Goal: Task Accomplishment & Management: Complete application form

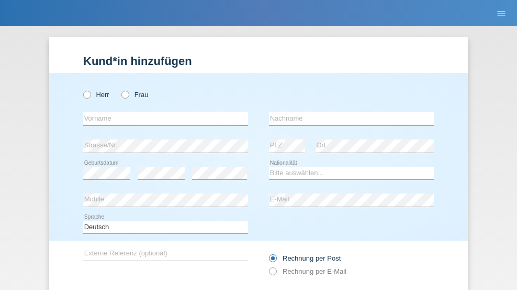
radio input "true"
click at [162, 112] on input "text" at bounding box center [165, 118] width 165 height 13
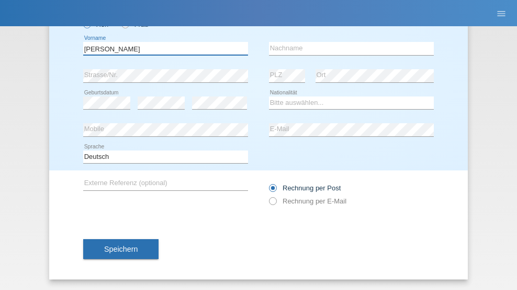
type input "Adrian"
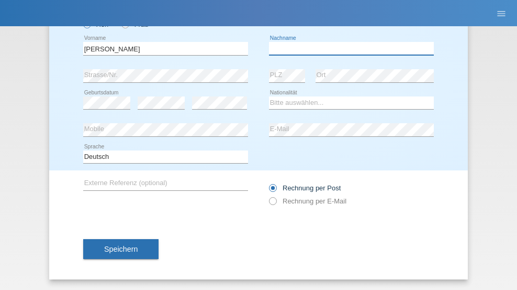
click at [348, 48] on input "text" at bounding box center [351, 48] width 165 height 13
type input "Bocicor"
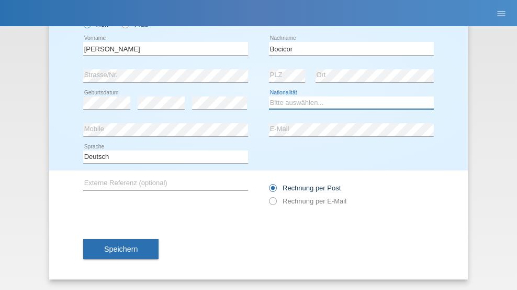
select select "RO"
select select "C"
select select "07"
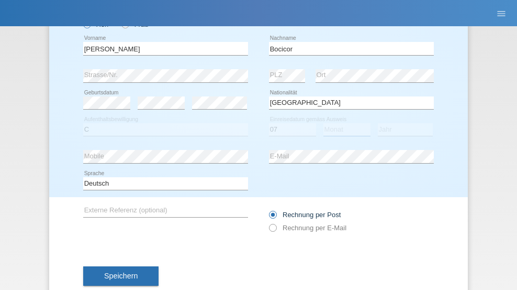
select select "02"
select select "2021"
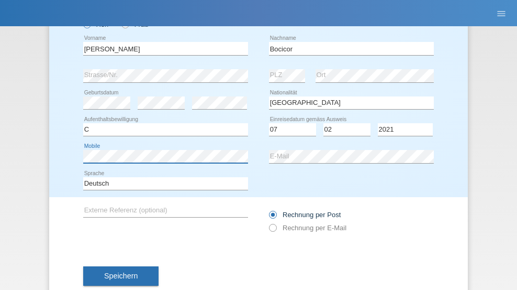
scroll to position [97, 0]
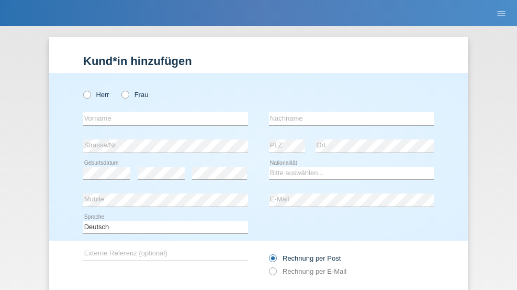
radio input "true"
click at [162, 112] on input "text" at bounding box center [165, 118] width 165 height 13
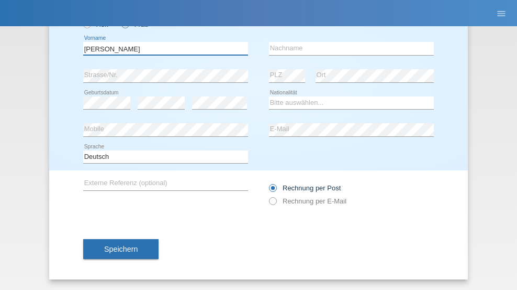
type input "[PERSON_NAME]"
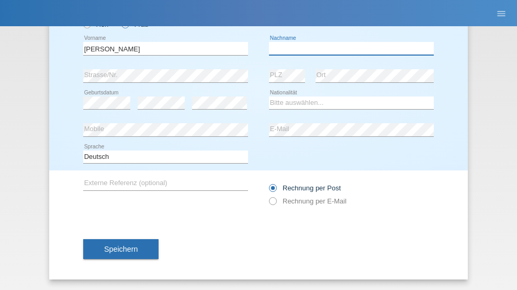
click at [348, 48] on input "text" at bounding box center [351, 48] width 165 height 13
type input "Savin"
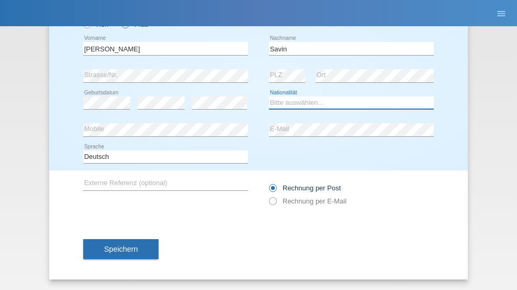
select select "RO"
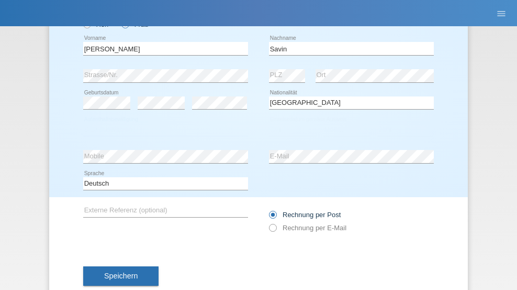
select select "C"
select select "01"
select select "12"
select select "2021"
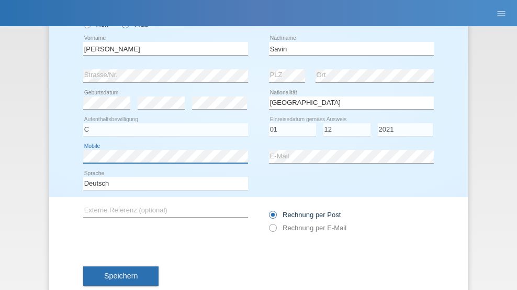
scroll to position [97, 0]
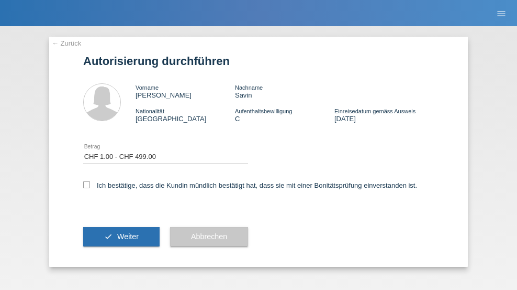
select select "1"
checkbox input "true"
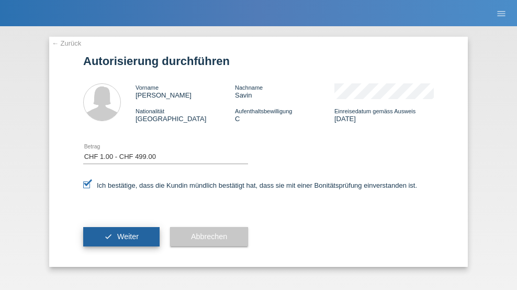
click at [121, 236] on span "Weiter" at bounding box center [127, 236] width 21 height 8
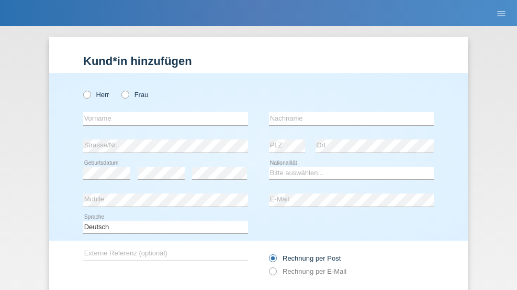
radio input "true"
click at [162, 112] on input "text" at bounding box center [165, 118] width 165 height 13
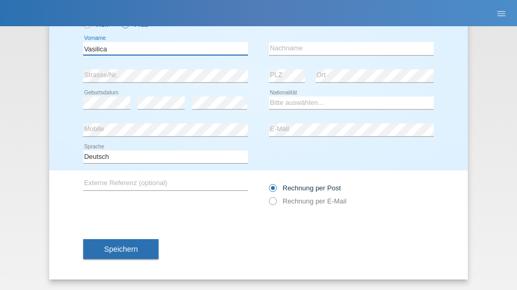
type input "Vasilica"
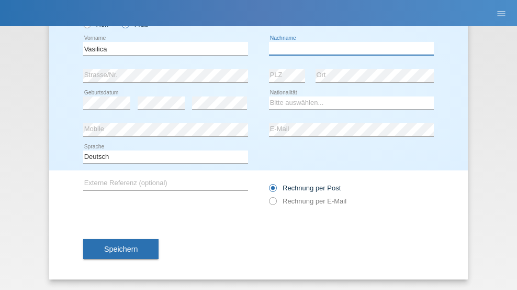
click at [348, 48] on input "text" at bounding box center [351, 48] width 165 height 13
type input "Savin"
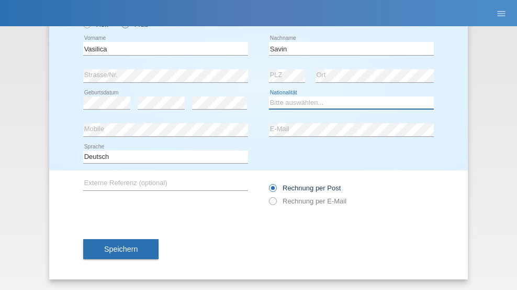
select select "RO"
select select "C"
select select "01"
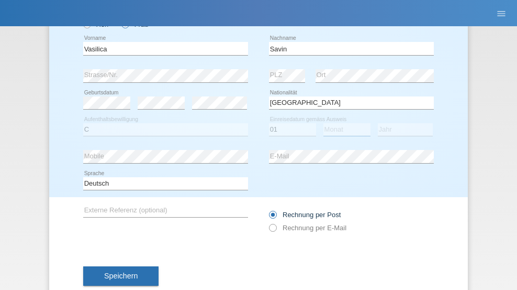
select select "12"
select select "2021"
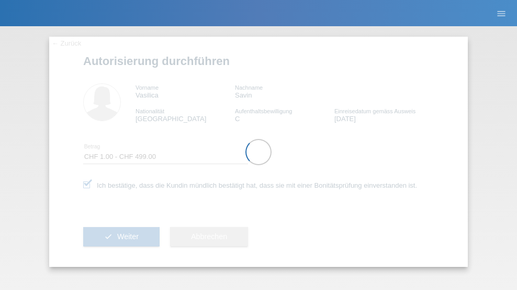
select select "1"
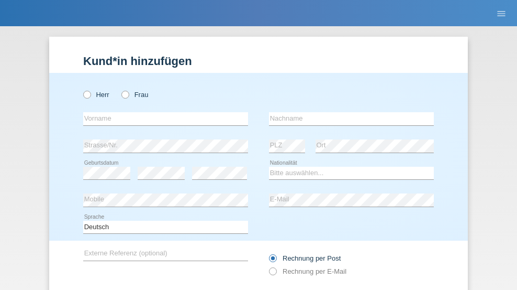
radio input "true"
click at [162, 112] on input "text" at bounding box center [165, 118] width 165 height 13
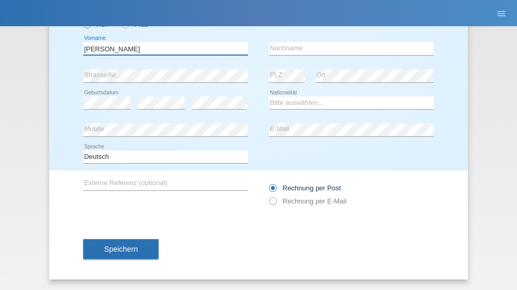
type input "DAVID"
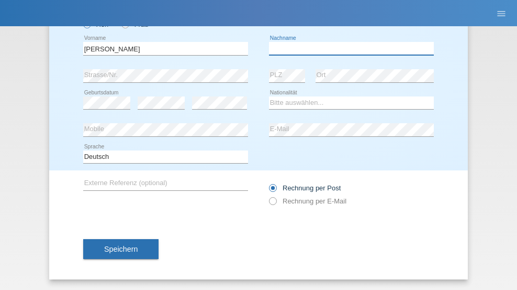
click at [348, 48] on input "text" at bounding box center [351, 48] width 165 height 13
type input "DE ANDRADE PENNA"
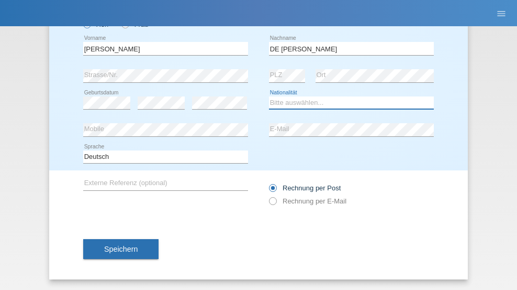
select select "PT"
select select "C"
select select "01"
select select "06"
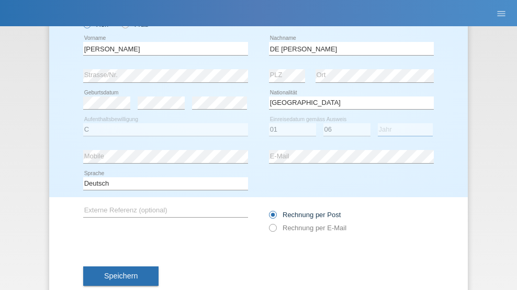
select select "2021"
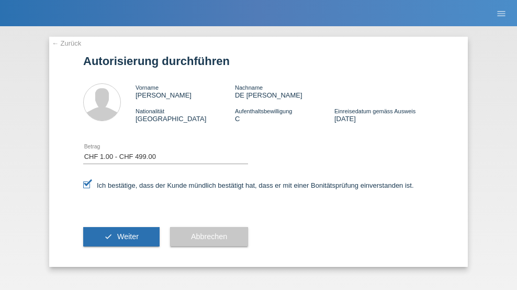
select select "1"
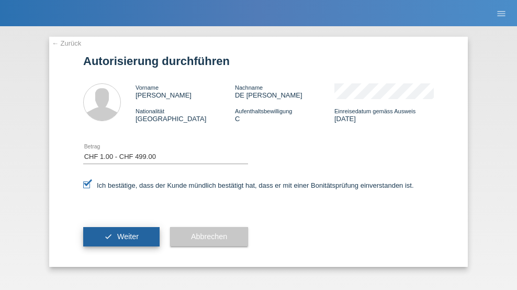
click at [121, 236] on span "Weiter" at bounding box center [127, 236] width 21 height 8
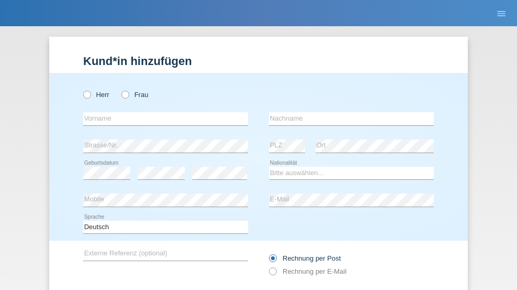
radio input "true"
click at [162, 112] on input "text" at bounding box center [165, 118] width 165 height 13
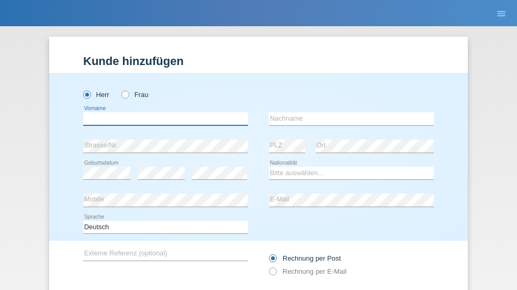
scroll to position [70, 0]
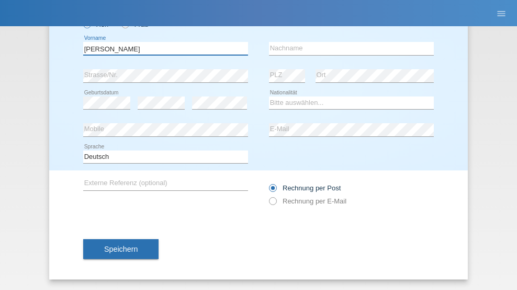
type input "[PERSON_NAME]"
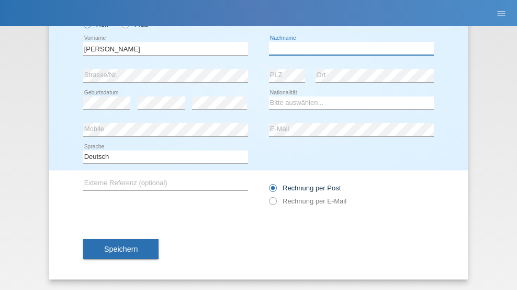
click at [348, 48] on input "text" at bounding box center [351, 48] width 165 height 13
type input "Bocicor"
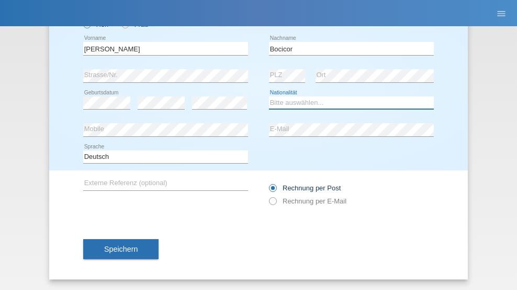
select select "RO"
select select "C"
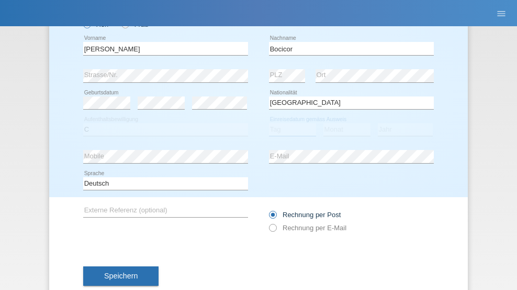
select select "07"
select select "02"
select select "2021"
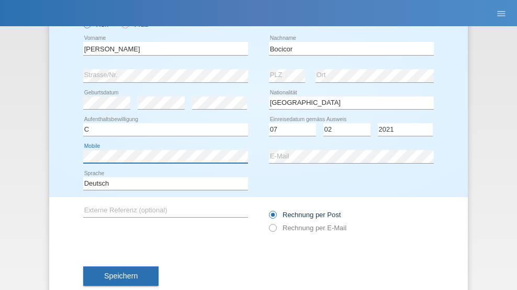
scroll to position [97, 0]
